Goal: Transaction & Acquisition: Purchase product/service

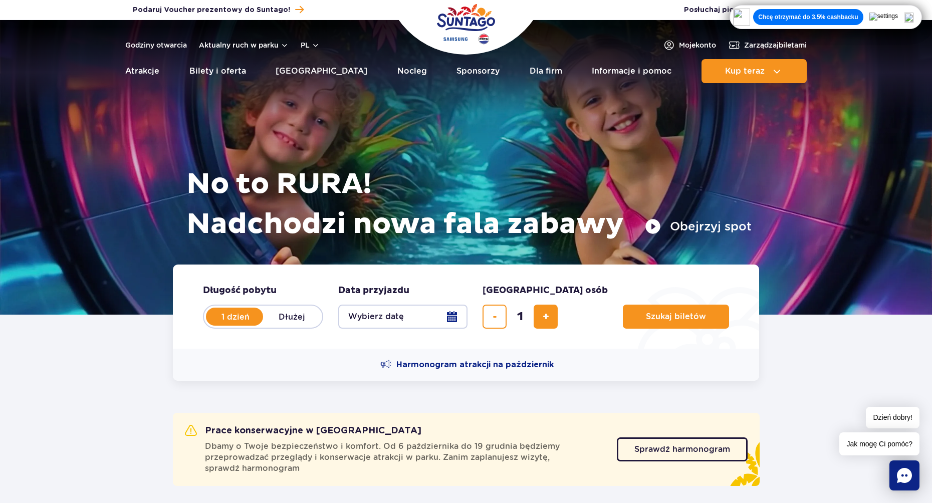
click at [914, 15] on img at bounding box center [909, 18] width 10 height 10
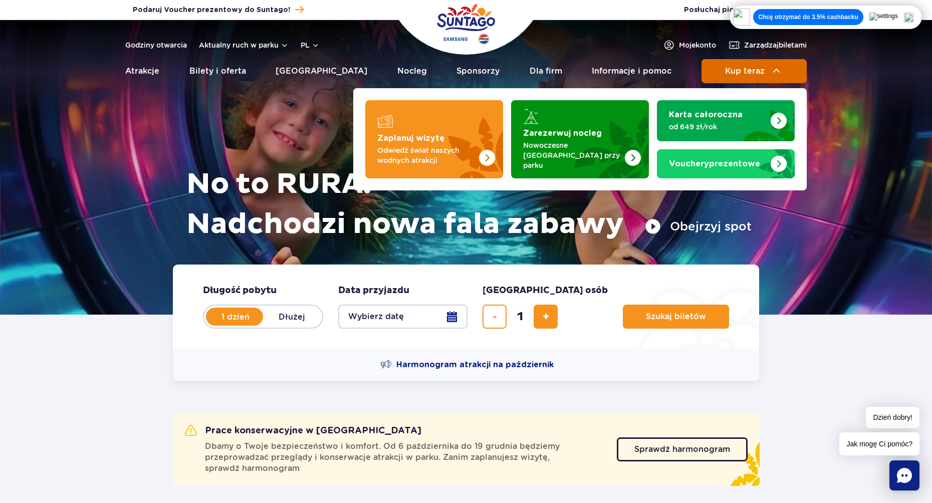
click at [776, 71] on img at bounding box center [777, 71] width 12 height 12
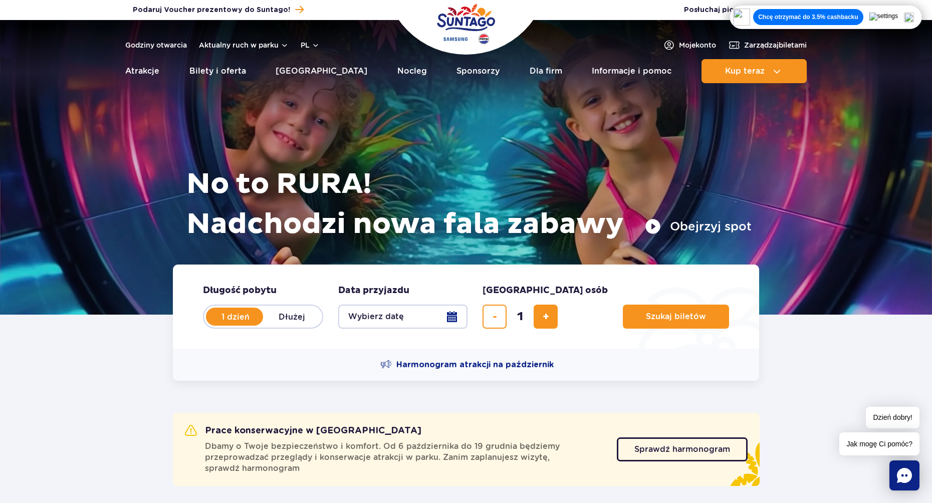
click at [442, 328] on button "Wybierz datę" at bounding box center [402, 317] width 129 height 24
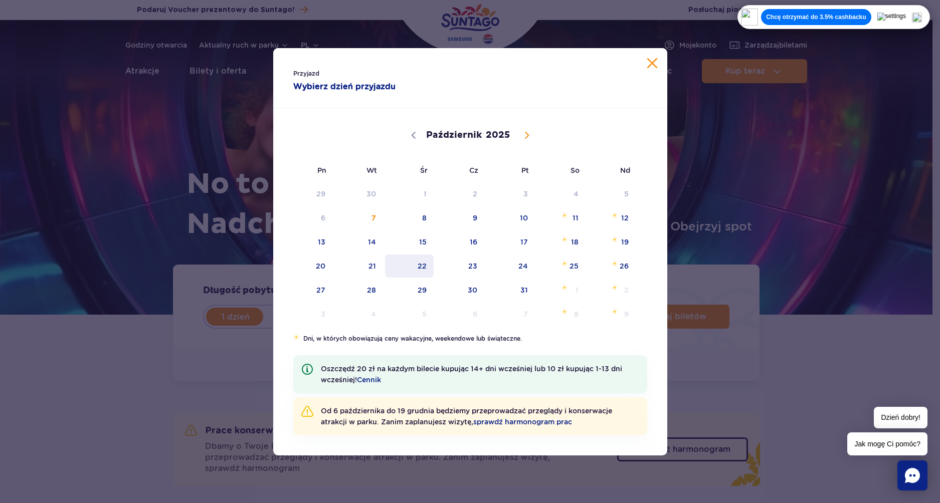
click at [412, 268] on span "22" at bounding box center [409, 266] width 51 height 23
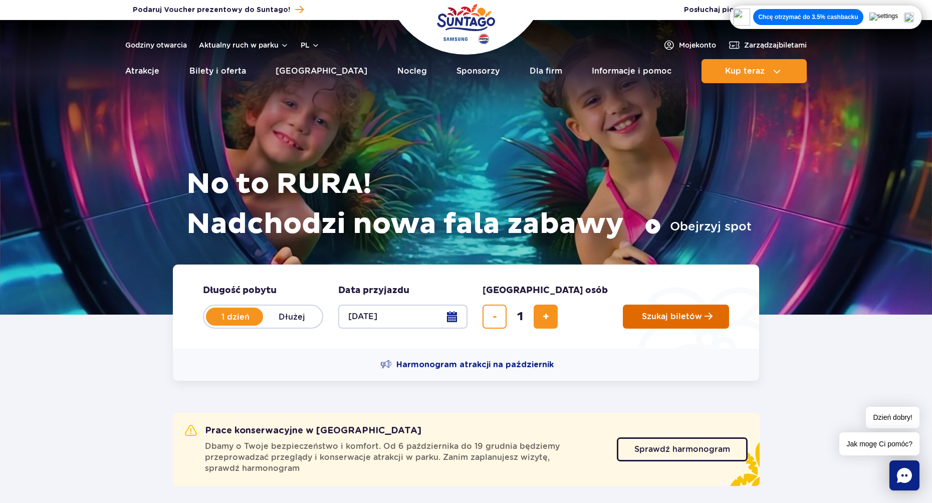
click at [642, 321] on span "Szukaj biletów" at bounding box center [672, 316] width 60 height 9
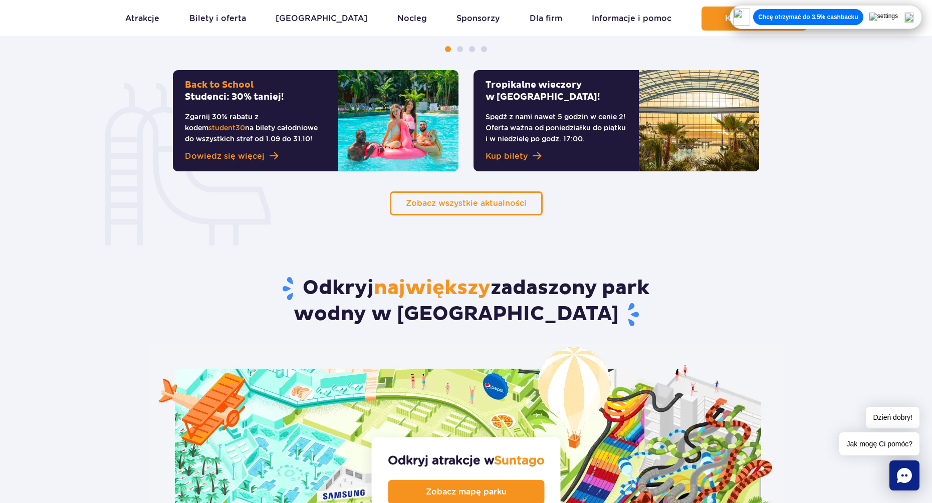
scroll to position [702, 0]
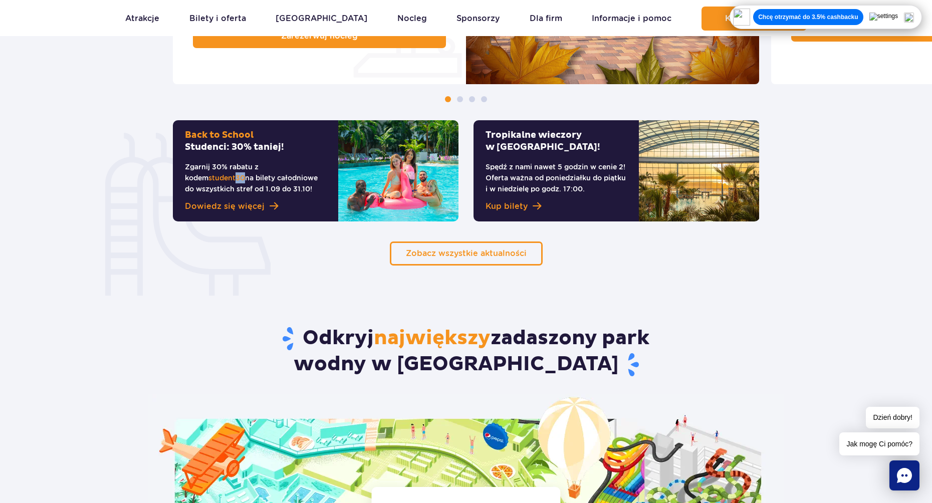
drag, startPoint x: 314, startPoint y: 166, endPoint x: 321, endPoint y: 167, distance: 7.0
click at [245, 174] on span "student30" at bounding box center [226, 178] width 37 height 8
click at [313, 249] on div "Zobacz wszystkie aktualności" at bounding box center [466, 254] width 602 height 24
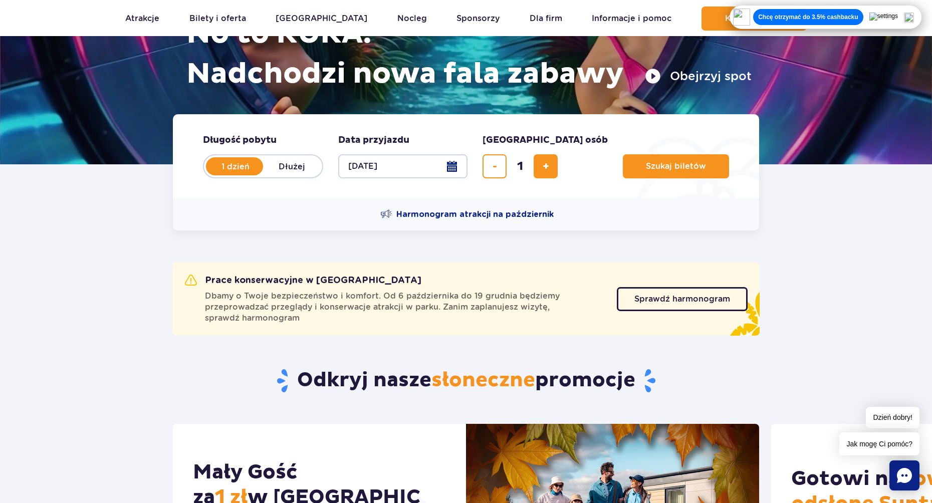
scroll to position [0, 0]
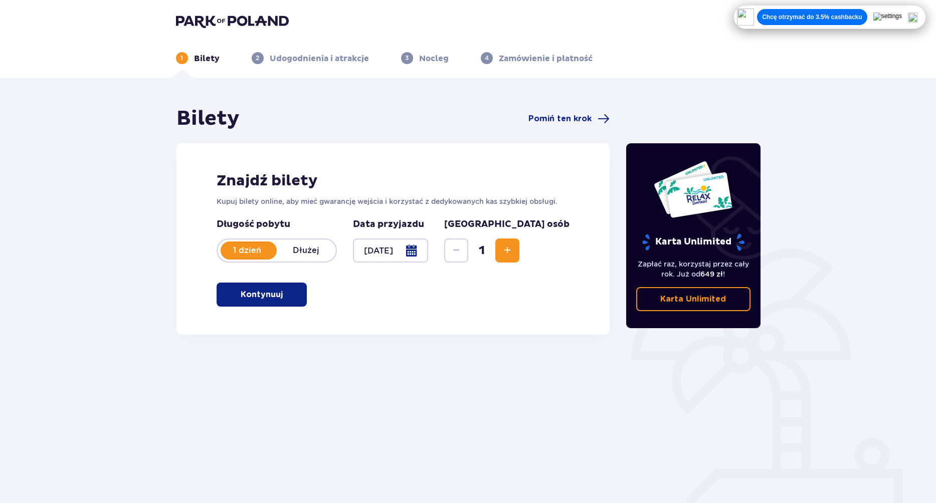
click at [271, 294] on p "Kontynuuj" at bounding box center [262, 294] width 42 height 11
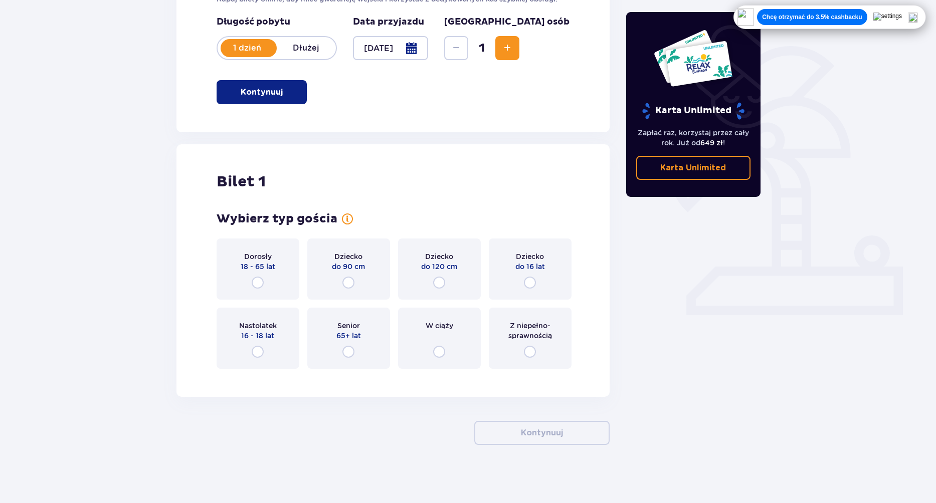
scroll to position [204, 0]
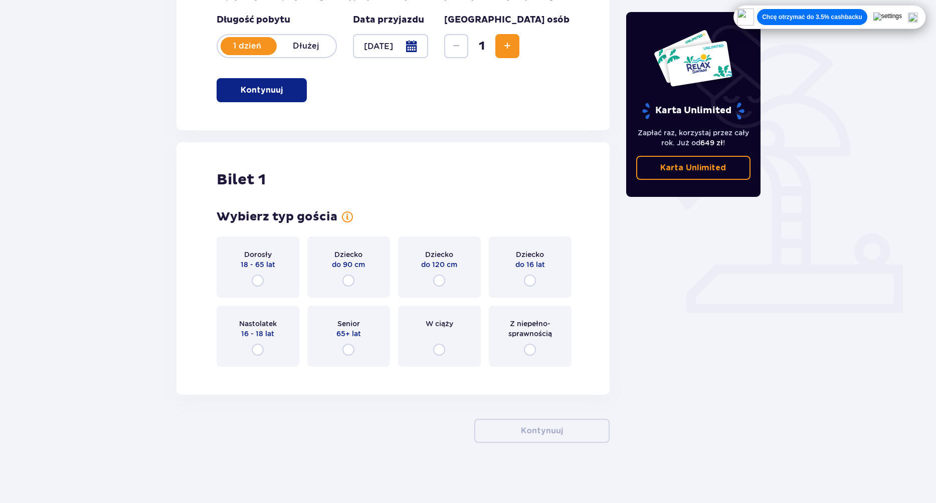
click at [263, 283] on div "Dorosły 18 - 65 lat" at bounding box center [257, 267] width 83 height 61
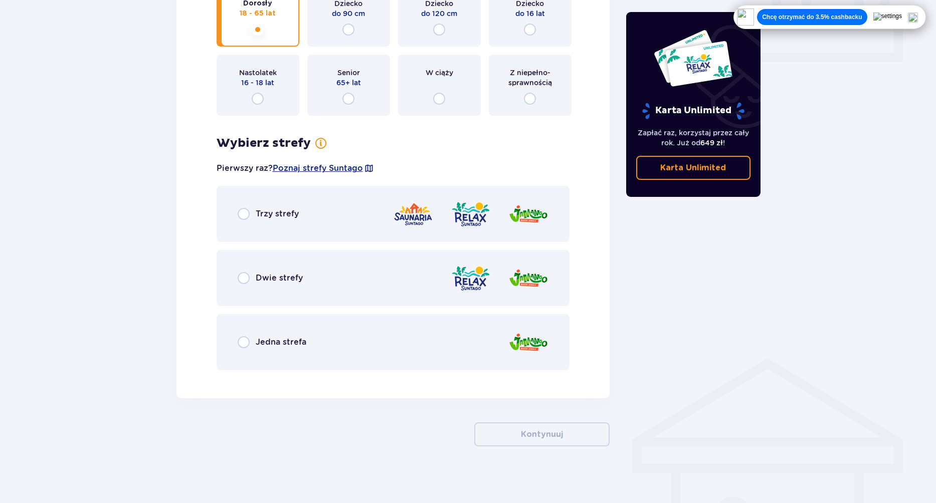
scroll to position [459, 0]
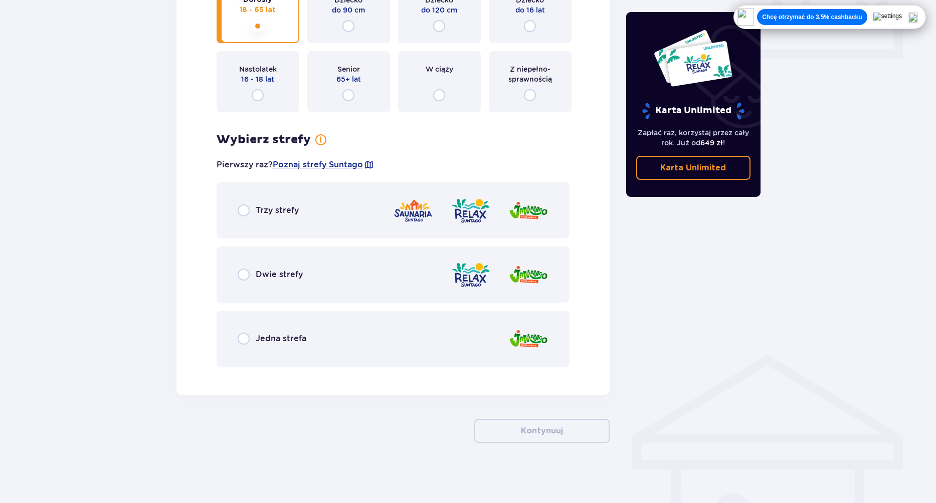
click at [245, 209] on input "radio" at bounding box center [244, 210] width 12 height 12
radio input "true"
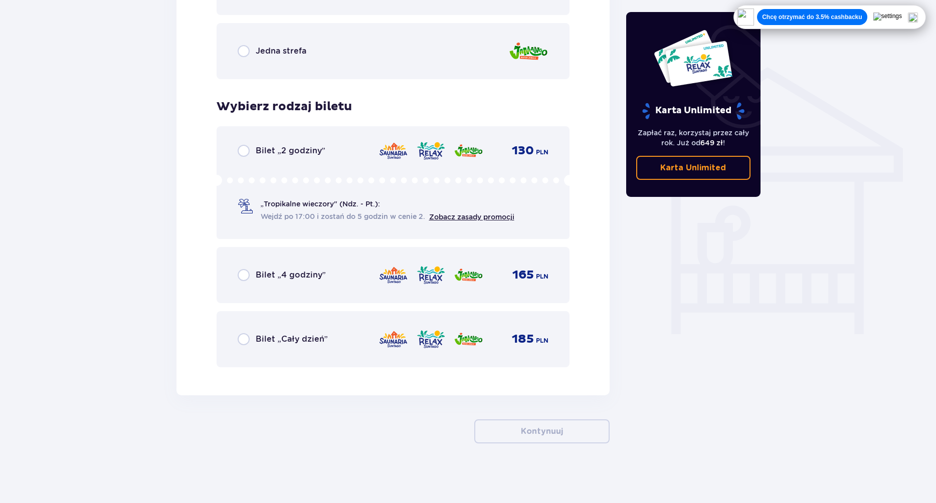
scroll to position [747, 0]
click at [245, 338] on input "radio" at bounding box center [244, 339] width 12 height 12
radio input "true"
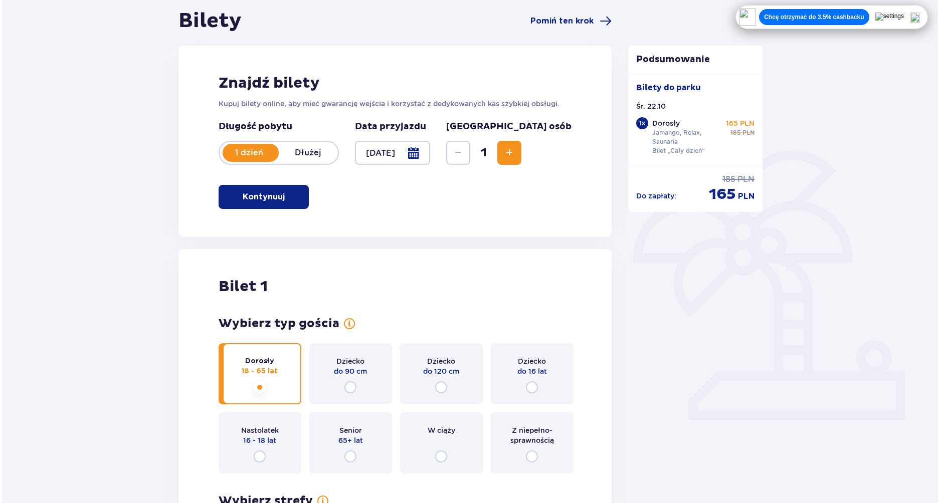
scroll to position [0, 0]
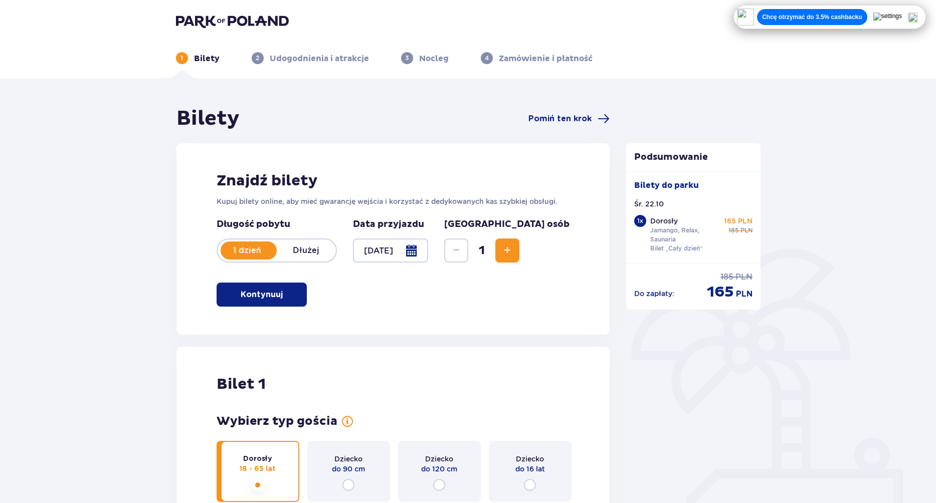
click at [419, 252] on div at bounding box center [391, 251] width 76 height 24
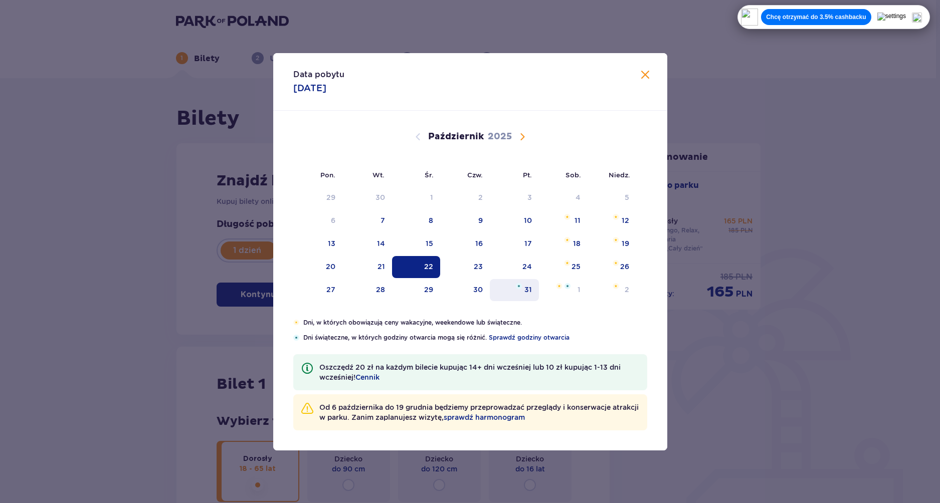
click at [517, 292] on div "31" at bounding box center [515, 290] width 50 height 22
type input "31.10.25"
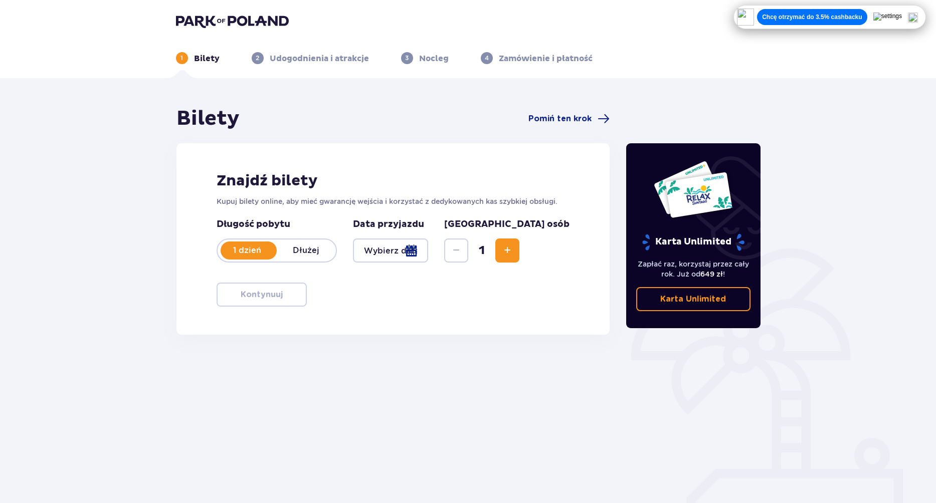
click at [428, 242] on div at bounding box center [391, 251] width 76 height 24
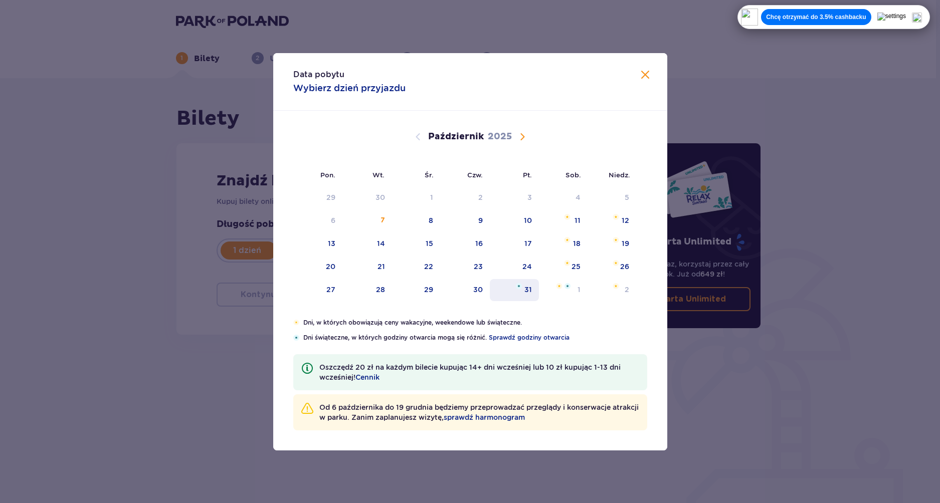
click at [527, 292] on div "31" at bounding box center [528, 290] width 8 height 10
type input "31.10.25"
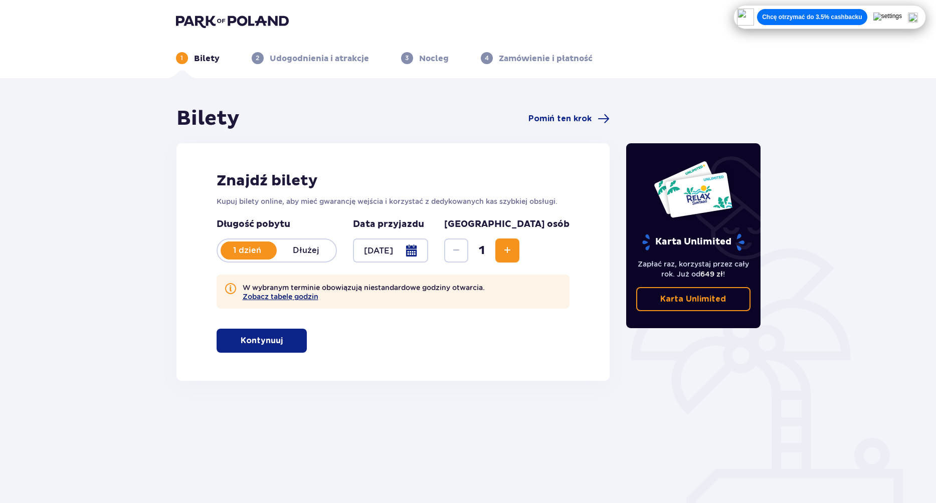
click at [284, 300] on button "Zobacz tabelę godzin" at bounding box center [281, 297] width 76 height 8
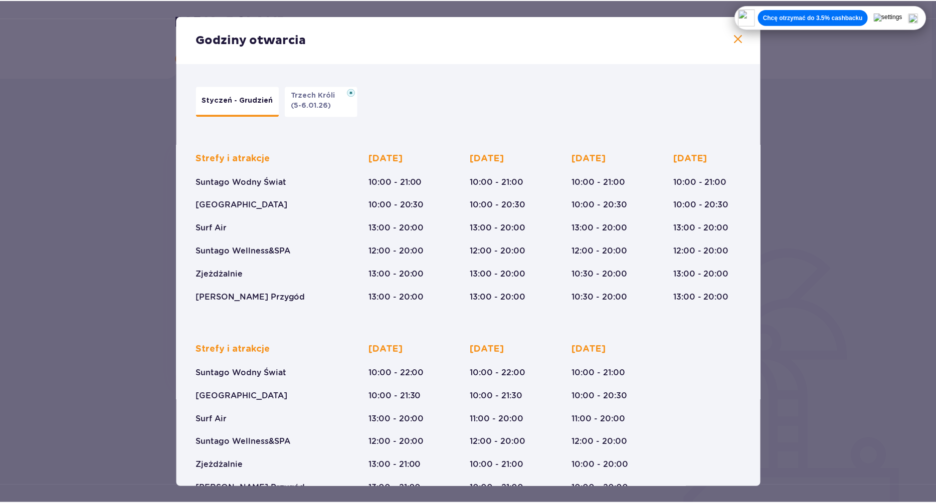
scroll to position [27, 0]
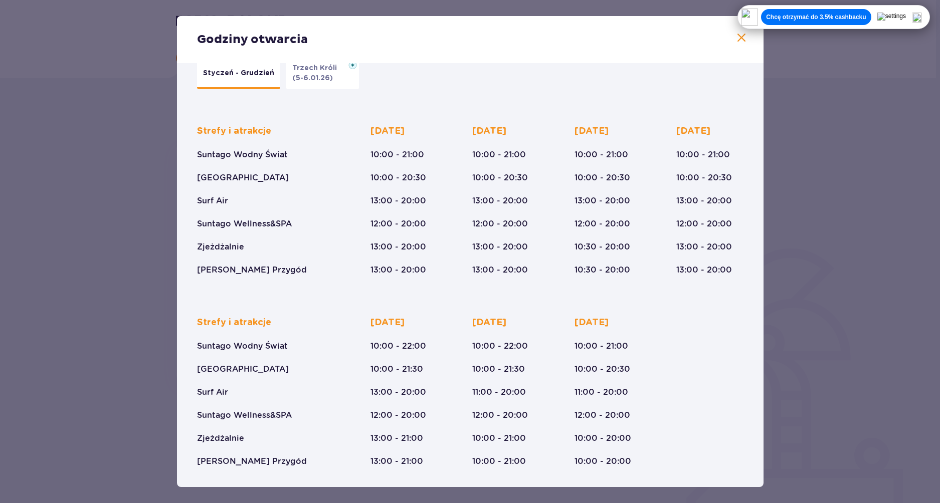
click at [735, 40] on span at bounding box center [741, 38] width 12 height 12
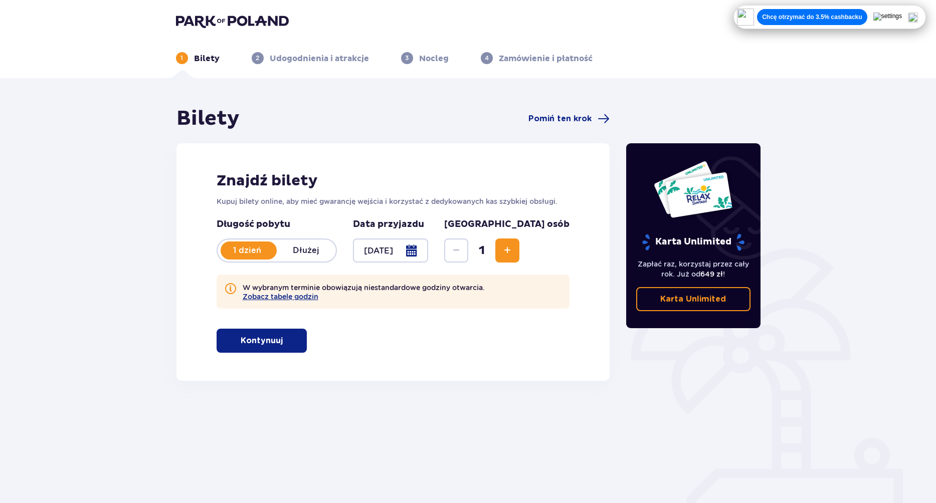
click at [922, 19] on div "Chcę otrzymać do 3.5% cashbacku" at bounding box center [829, 17] width 185 height 17
click at [918, 18] on img at bounding box center [913, 18] width 10 height 10
